Goal: Transaction & Acquisition: Obtain resource

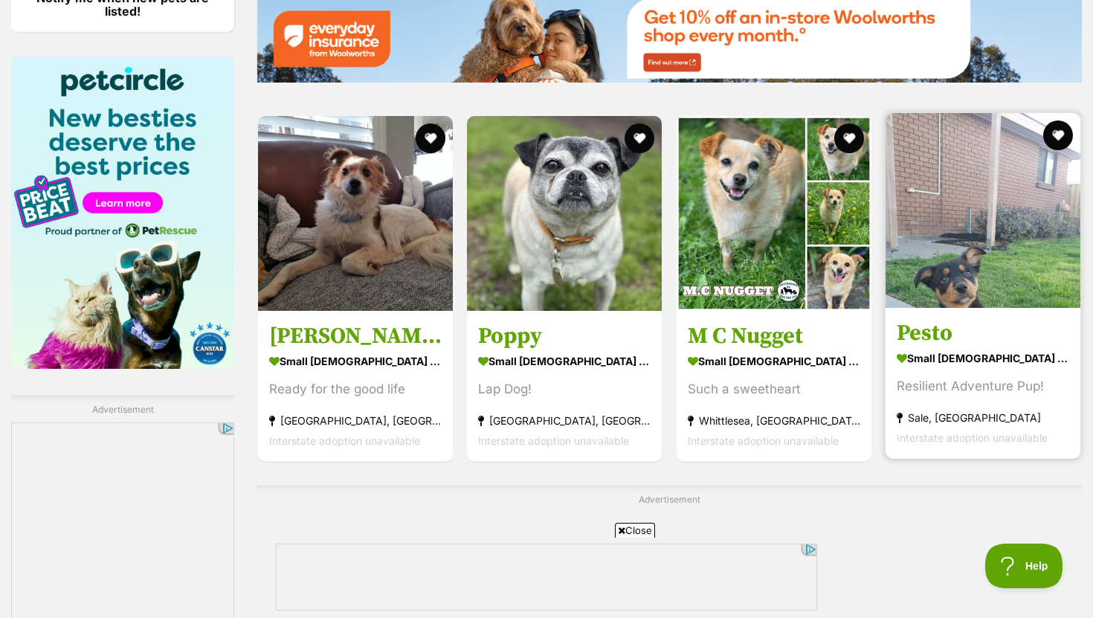
click at [932, 327] on h3 "Pesto" at bounding box center [982, 332] width 172 height 28
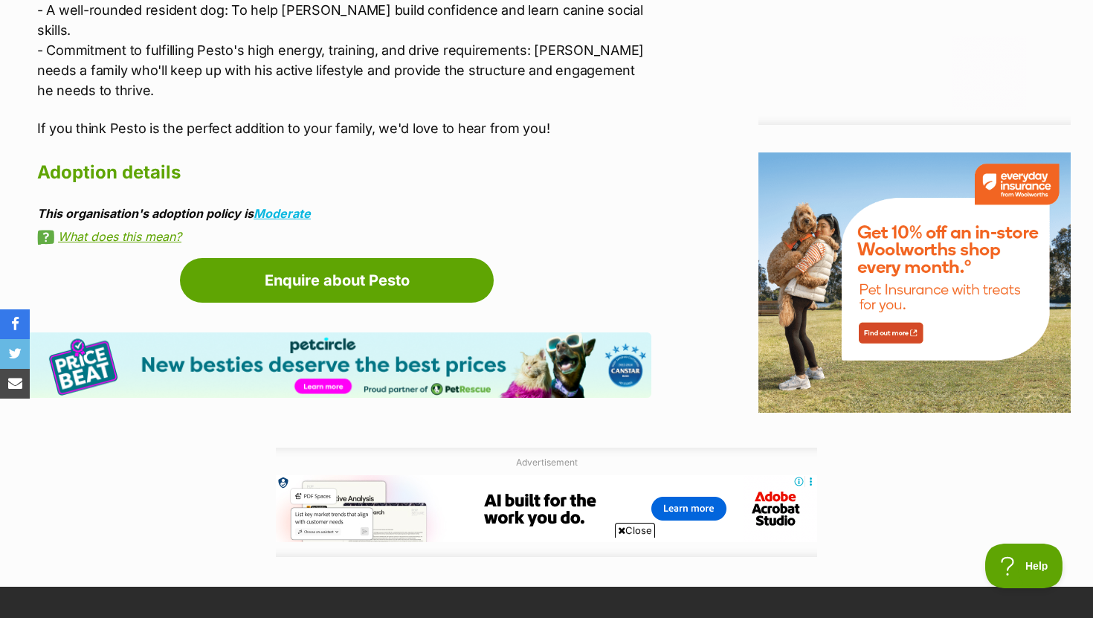
scroll to position [1678, 0]
